Goal: Find specific page/section: Find specific page/section

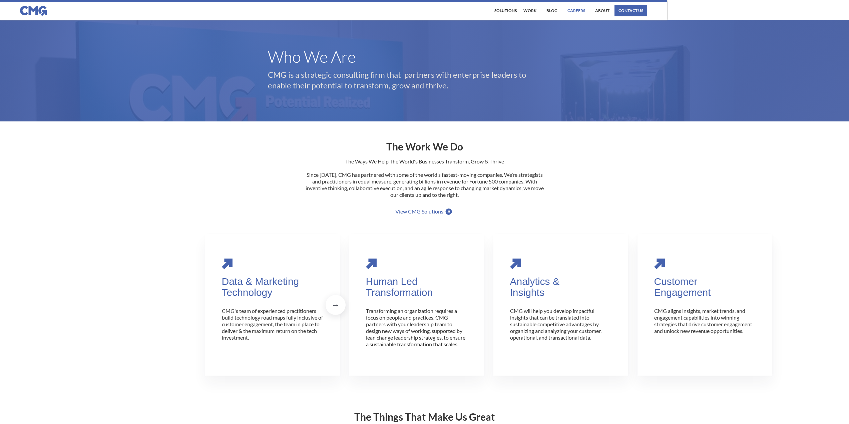
click at [577, 9] on link "Careers" at bounding box center [576, 10] width 21 height 11
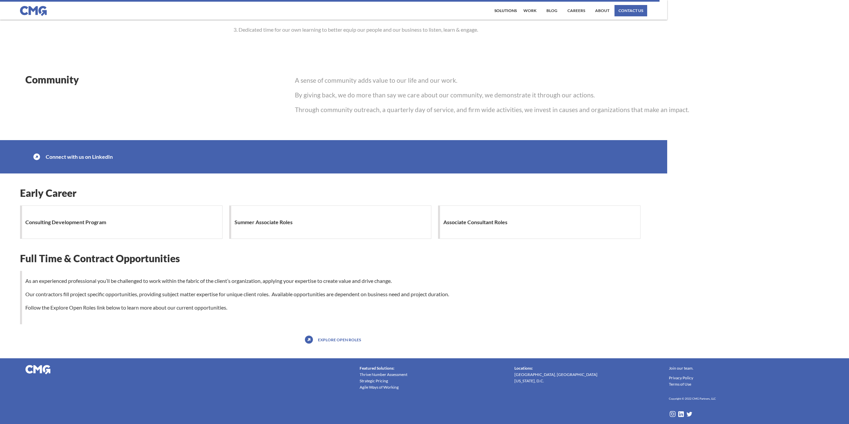
scroll to position [443, 0]
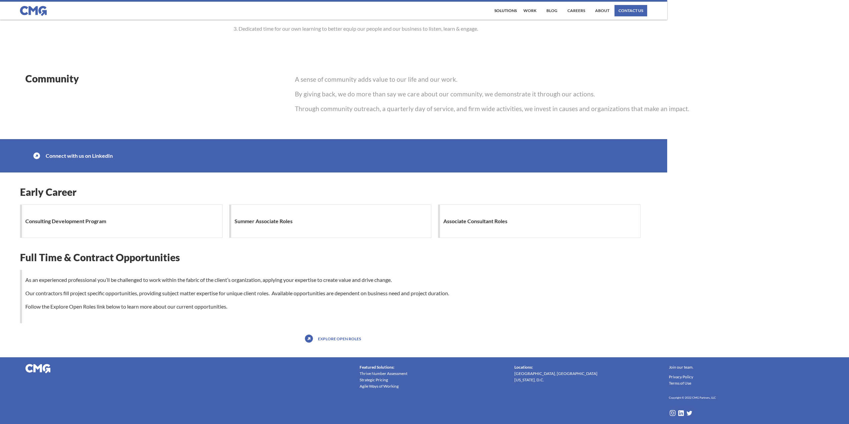
click at [335, 338] on link "Explore open roles" at bounding box center [339, 338] width 46 height 11
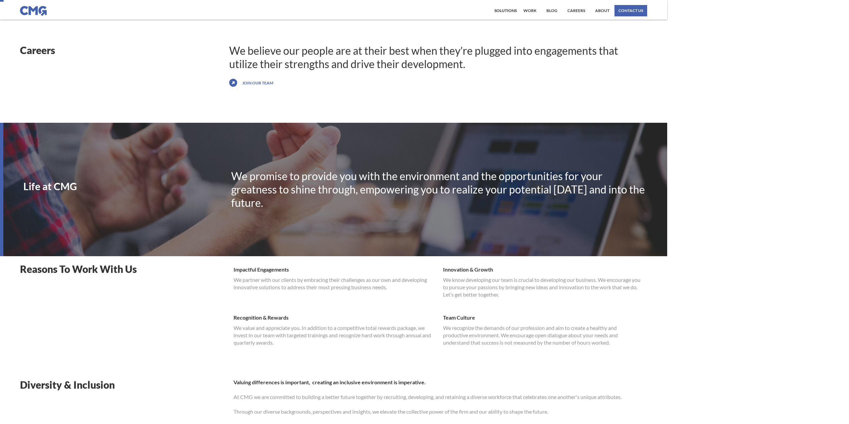
scroll to position [0, 0]
